Goal: Information Seeking & Learning: Learn about a topic

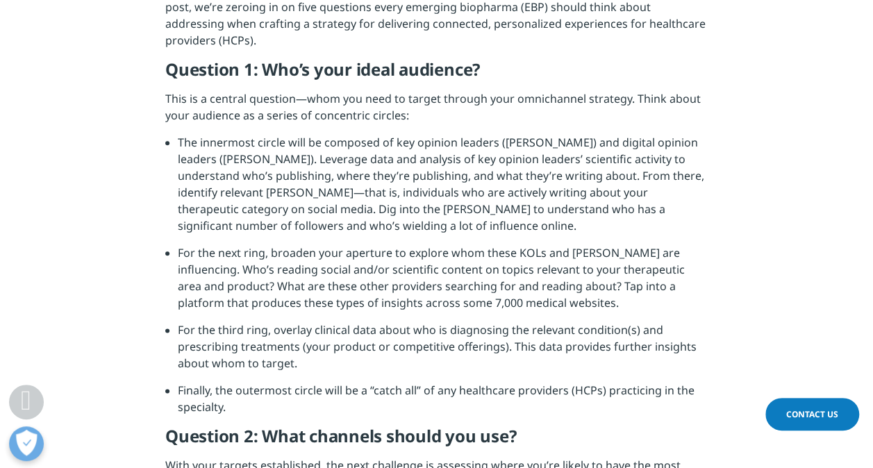
scroll to position [687, 0]
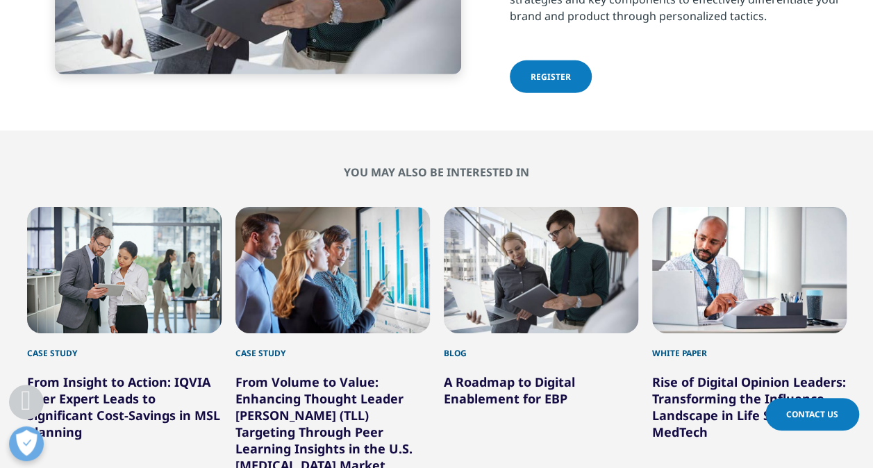
scroll to position [2165, 0]
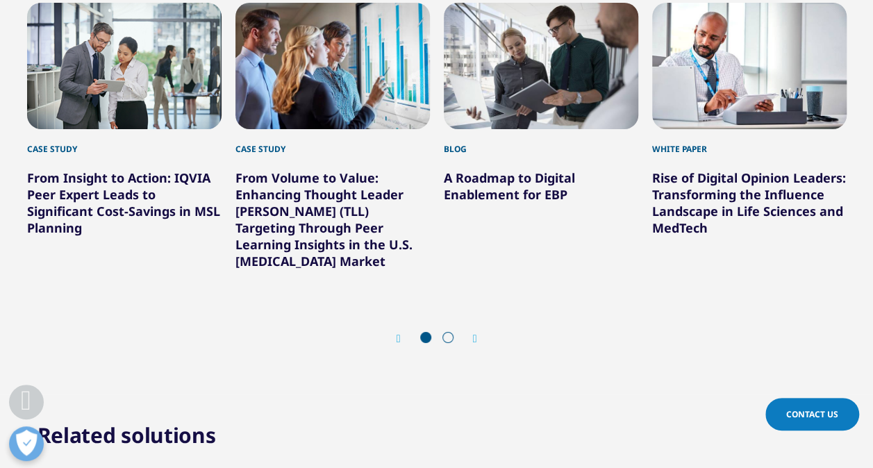
scroll to position [2373, 0]
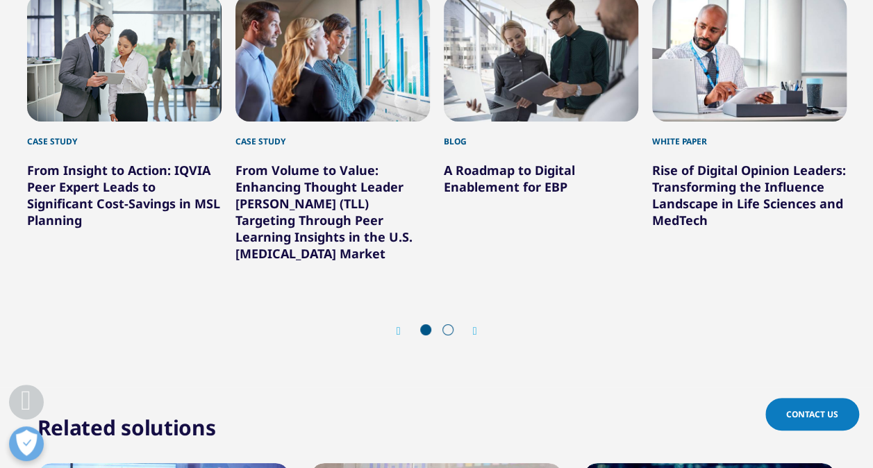
click at [545, 164] on link "A Roadmap to Digital Enablement for EBP" at bounding box center [509, 178] width 131 height 33
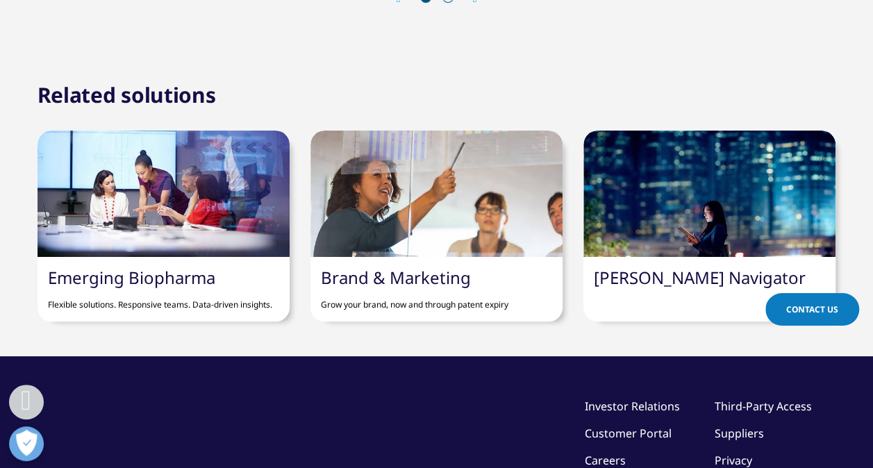
scroll to position [2717, 0]
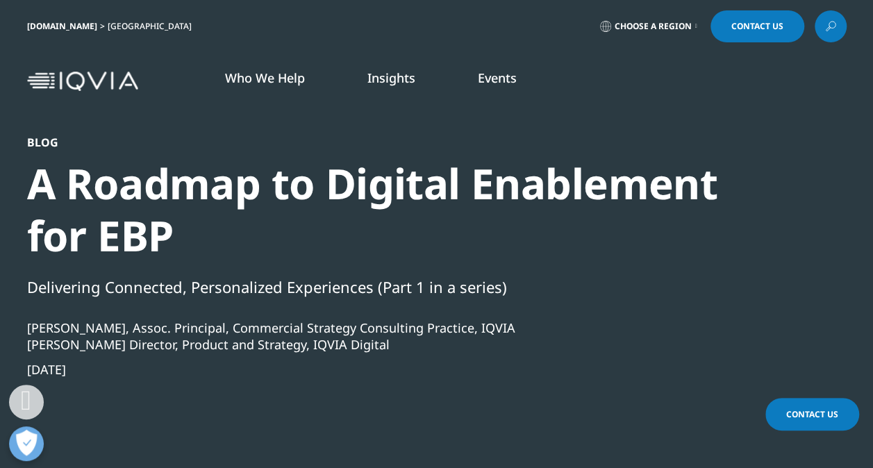
scroll to position [409, 0]
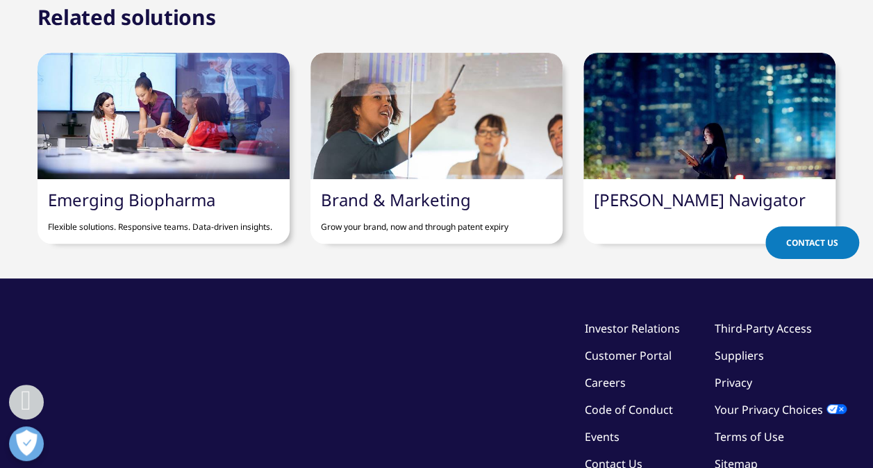
click at [597, 29] on div "Related solutions" at bounding box center [437, 32] width 820 height 42
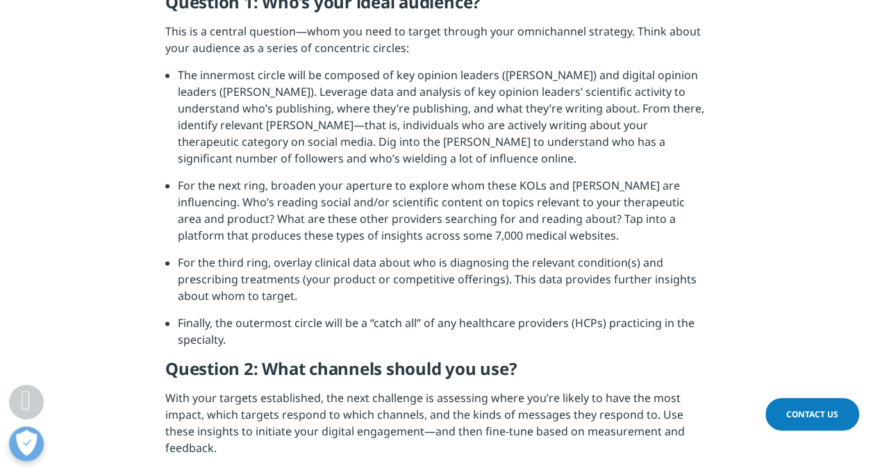
scroll to position [1149, 0]
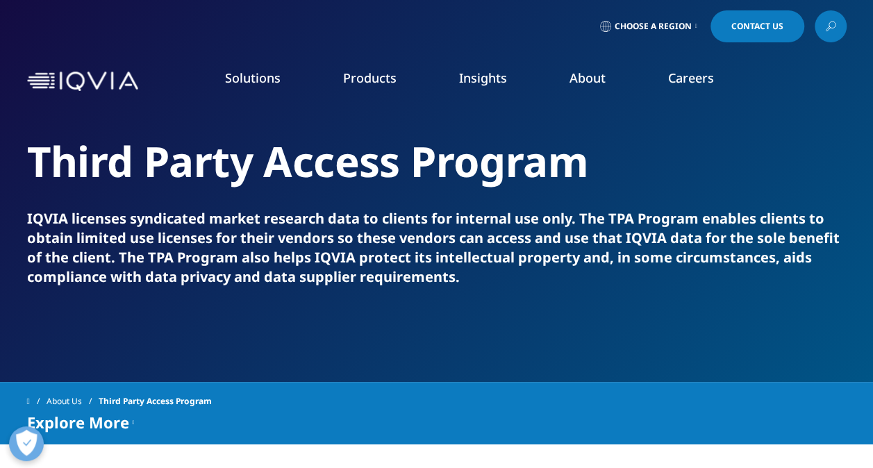
scroll to position [409, 0]
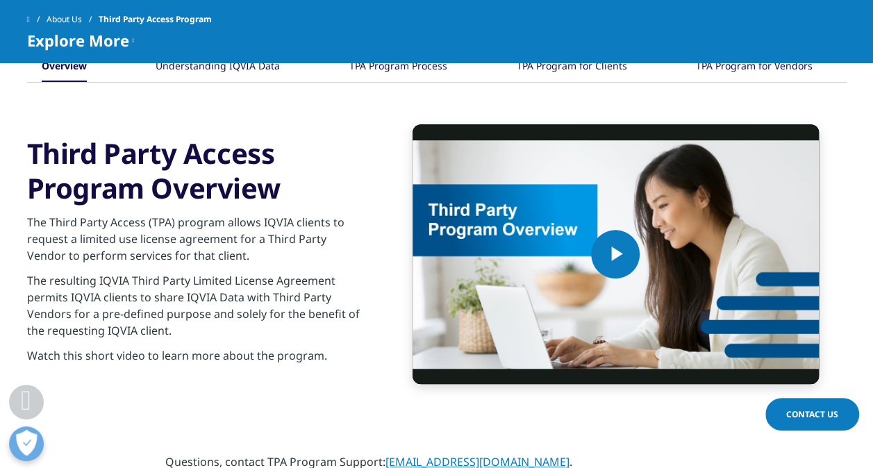
click at [71, 26] on link "About Us" at bounding box center [73, 19] width 52 height 25
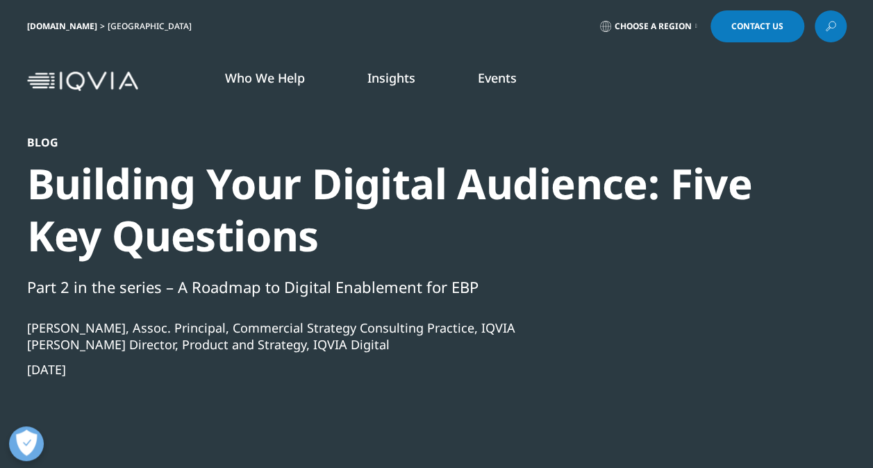
click at [134, 342] on div "[PERSON_NAME] Director, Product and Strategy, IQVIA Digital" at bounding box center [399, 344] width 745 height 17
click at [822, 290] on div "Blog Building Your Digital Audience: Five Key Questions Part 2 in the series – …" at bounding box center [437, 325] width 820 height 381
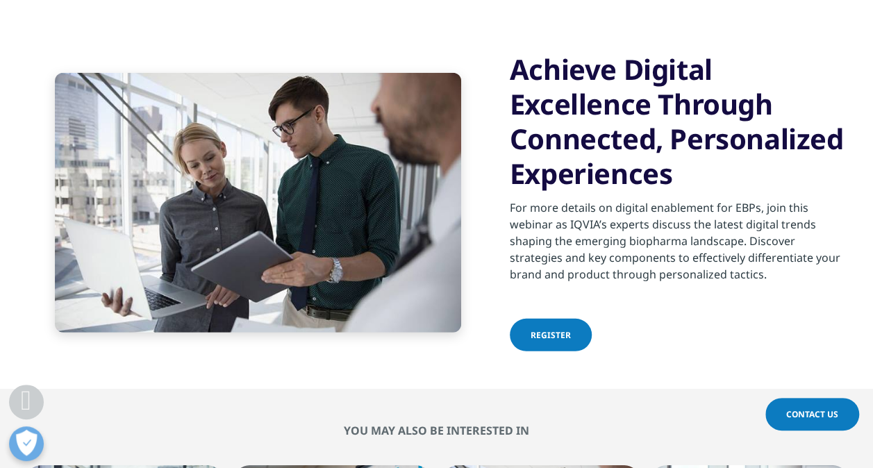
scroll to position [1767, 0]
